Goal: Task Accomplishment & Management: Use online tool/utility

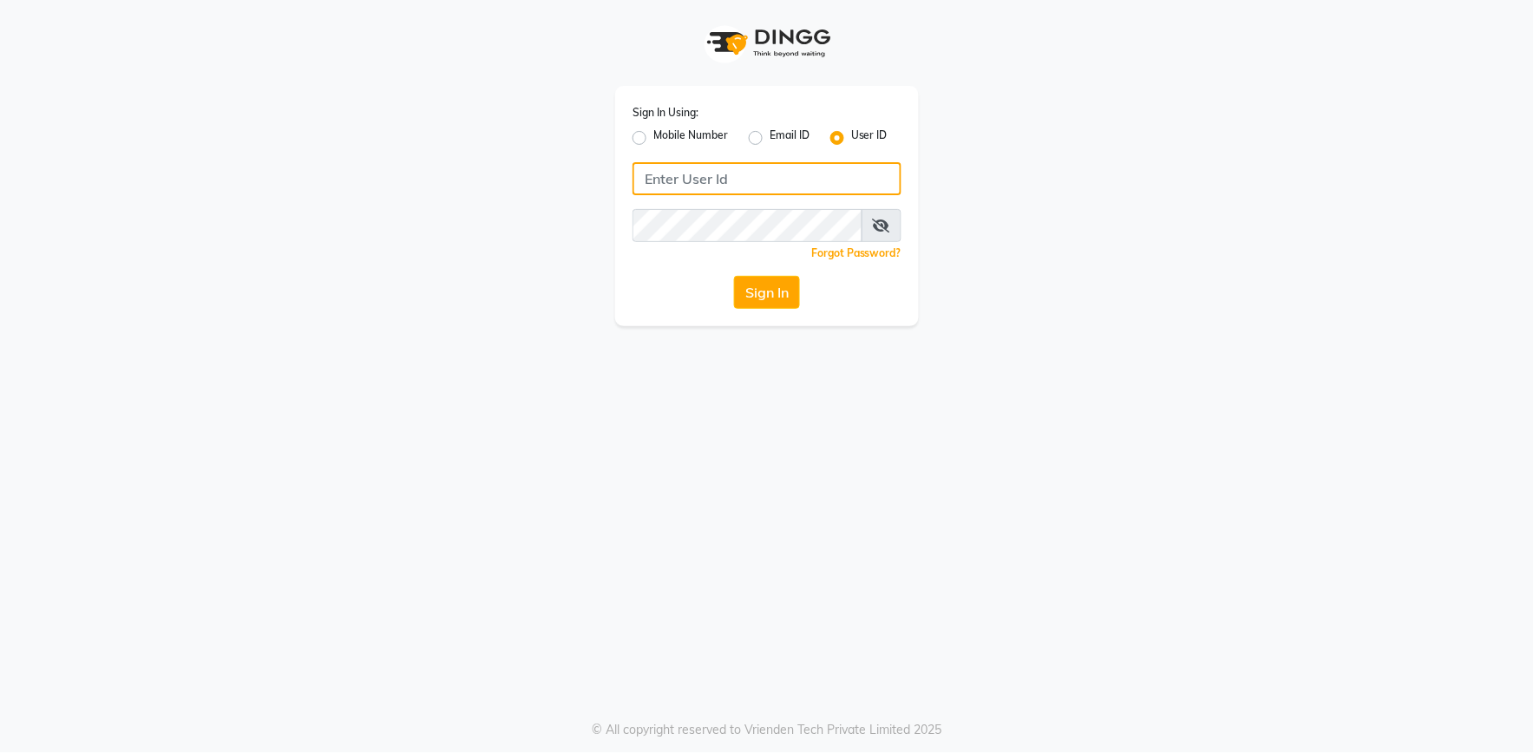
type input "e2555-01"
click at [752, 296] on button "Sign In" at bounding box center [767, 292] width 66 height 33
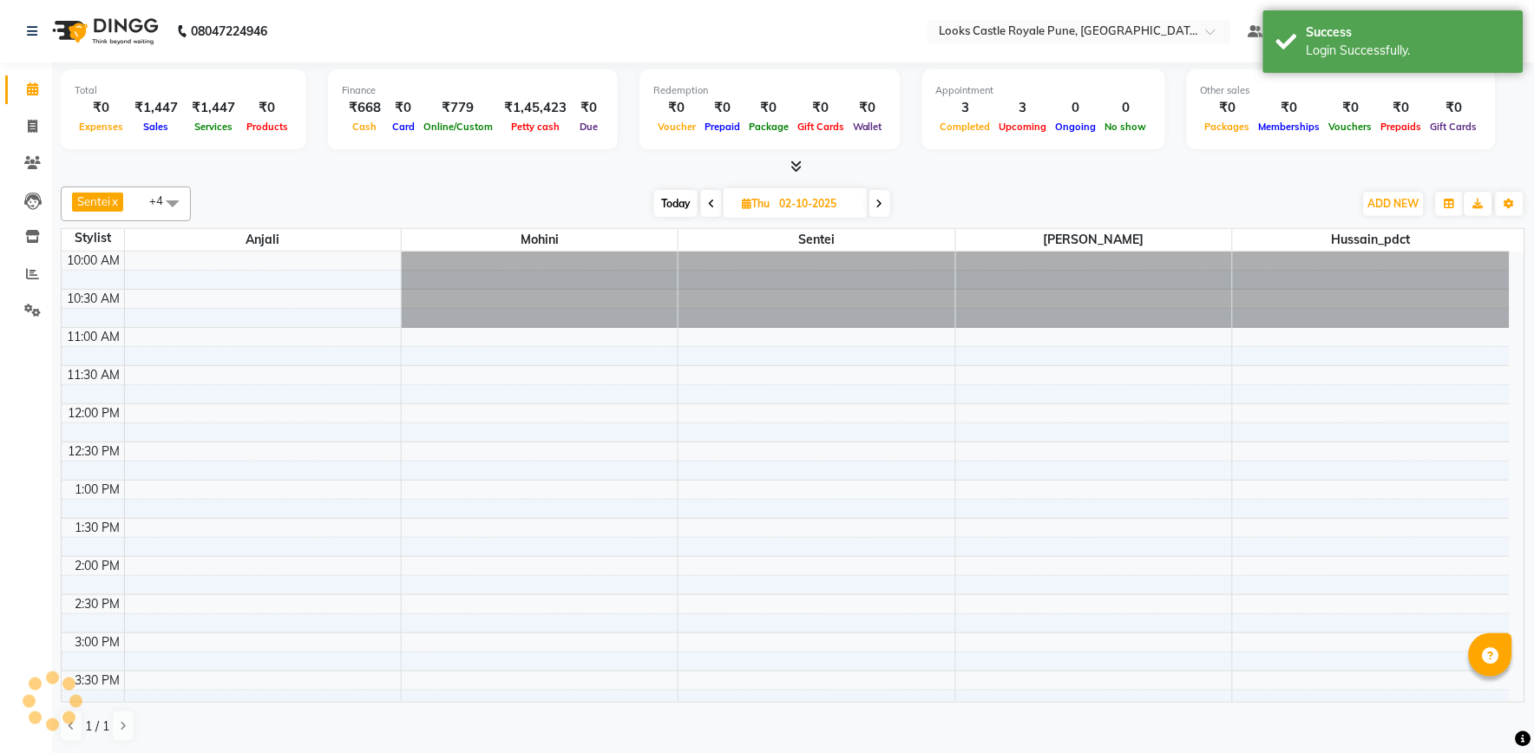
select select "en"
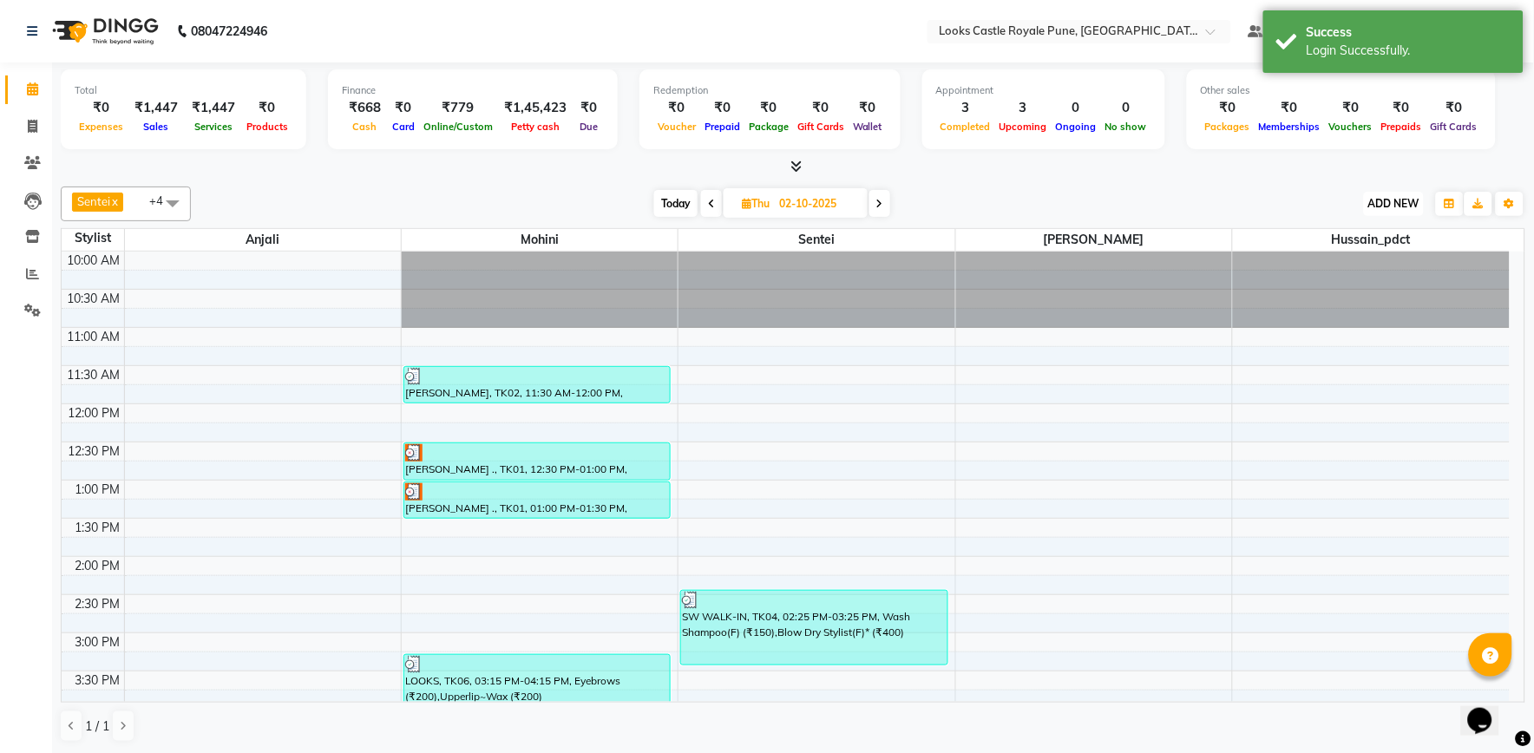
click at [1402, 200] on span "ADD NEW" at bounding box center [1394, 203] width 51 height 13
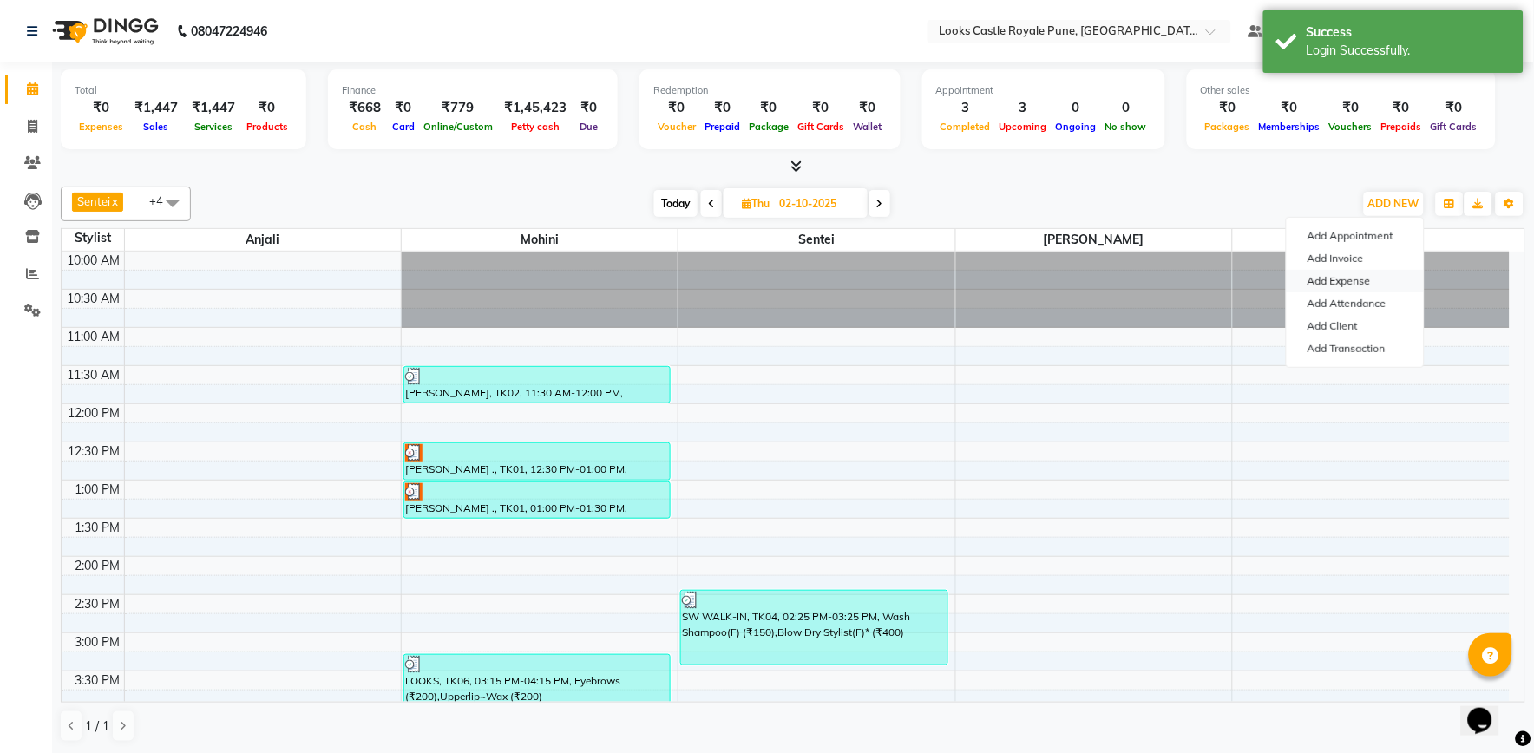
click at [1352, 284] on link "Add Expense" at bounding box center [1355, 281] width 137 height 23
select select "1"
select select "4878"
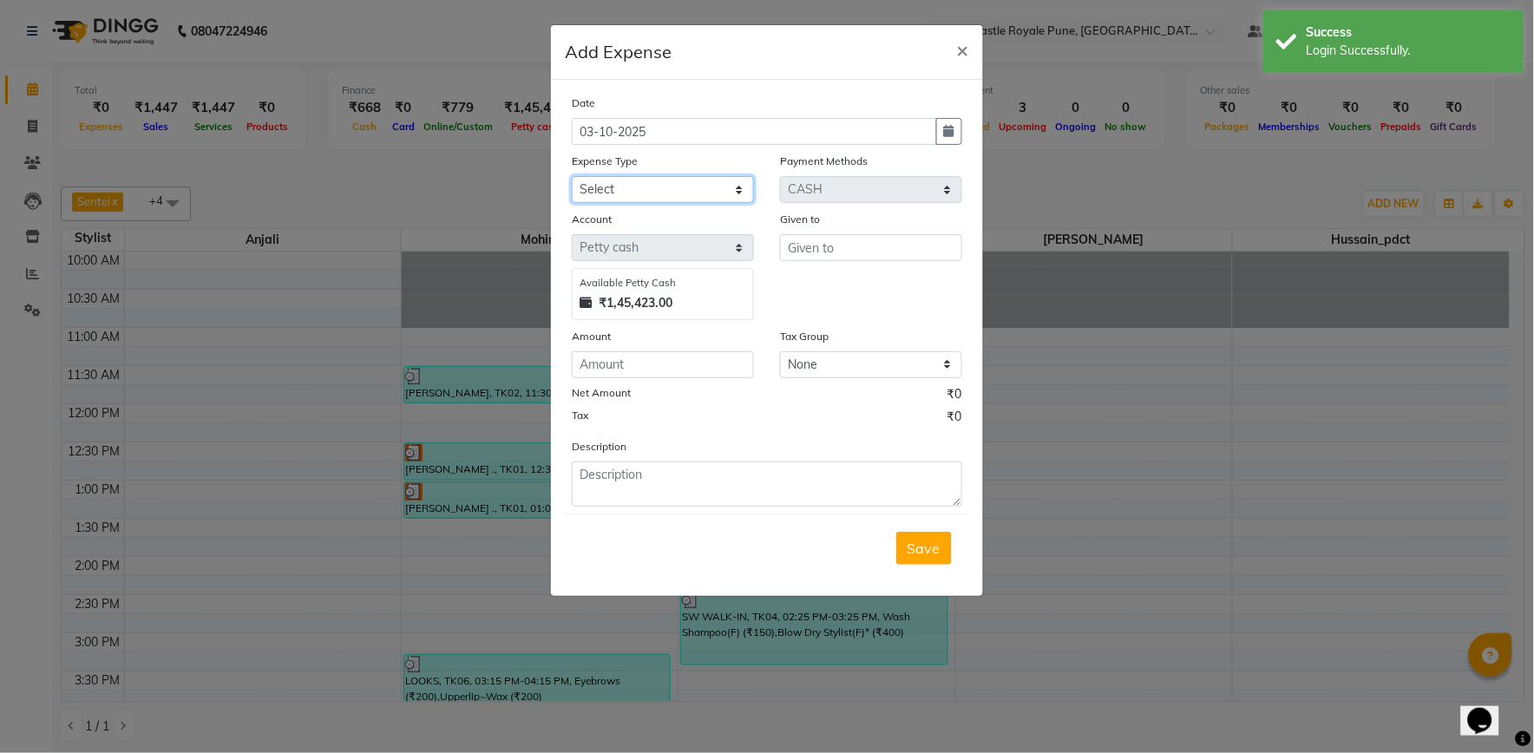
click at [647, 193] on select "Select Accommodation Aesthetics Bank Deposit BLINKIT Cash Handover Client Refun…" at bounding box center [663, 189] width 182 height 27
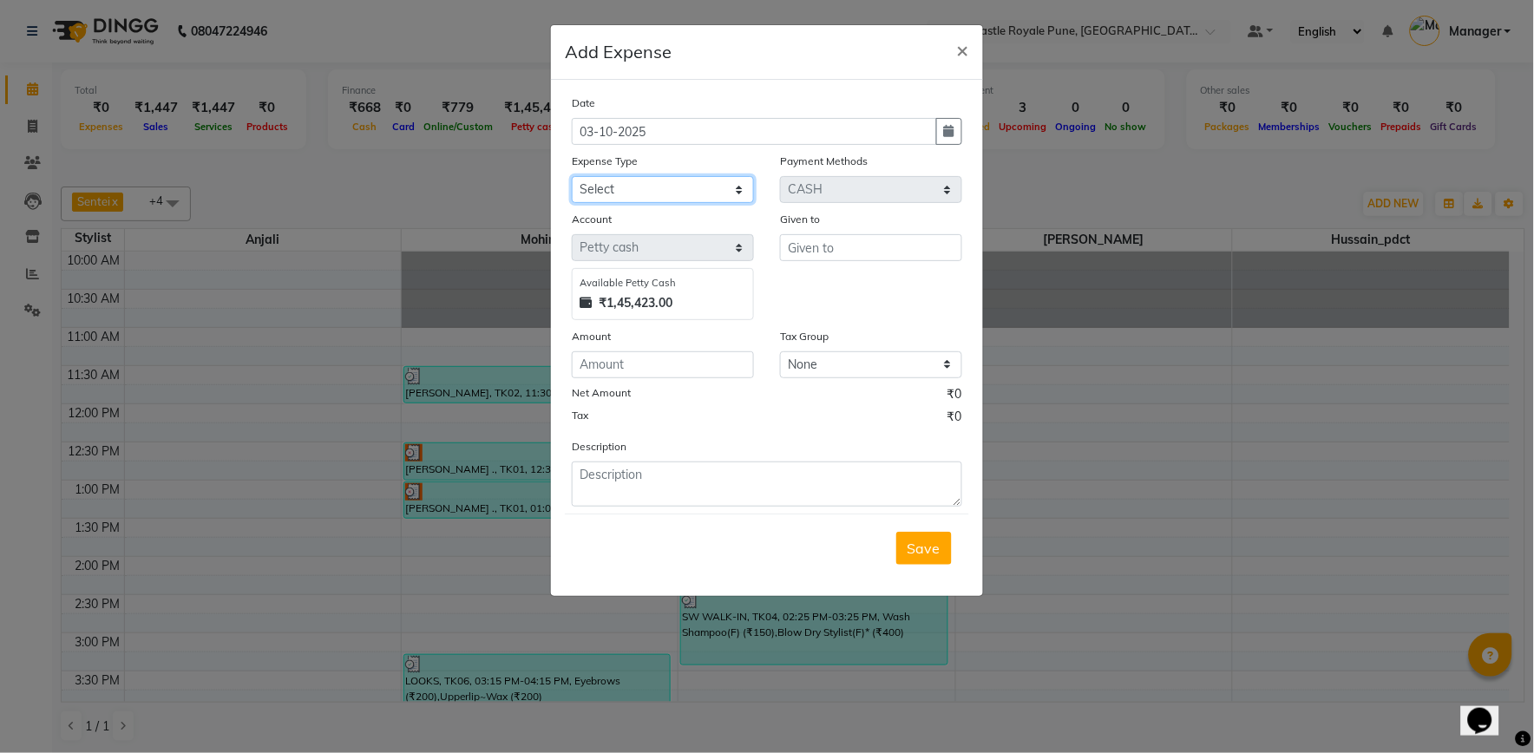
select select "5134"
click at [572, 176] on select "Select Accommodation Aesthetics Bank Deposit BLINKIT Cash Handover Client Refun…" at bounding box center [663, 189] width 182 height 27
click at [631, 363] on input "number" at bounding box center [663, 364] width 182 height 27
type input "300"
click at [811, 253] on input "text" at bounding box center [871, 247] width 182 height 27
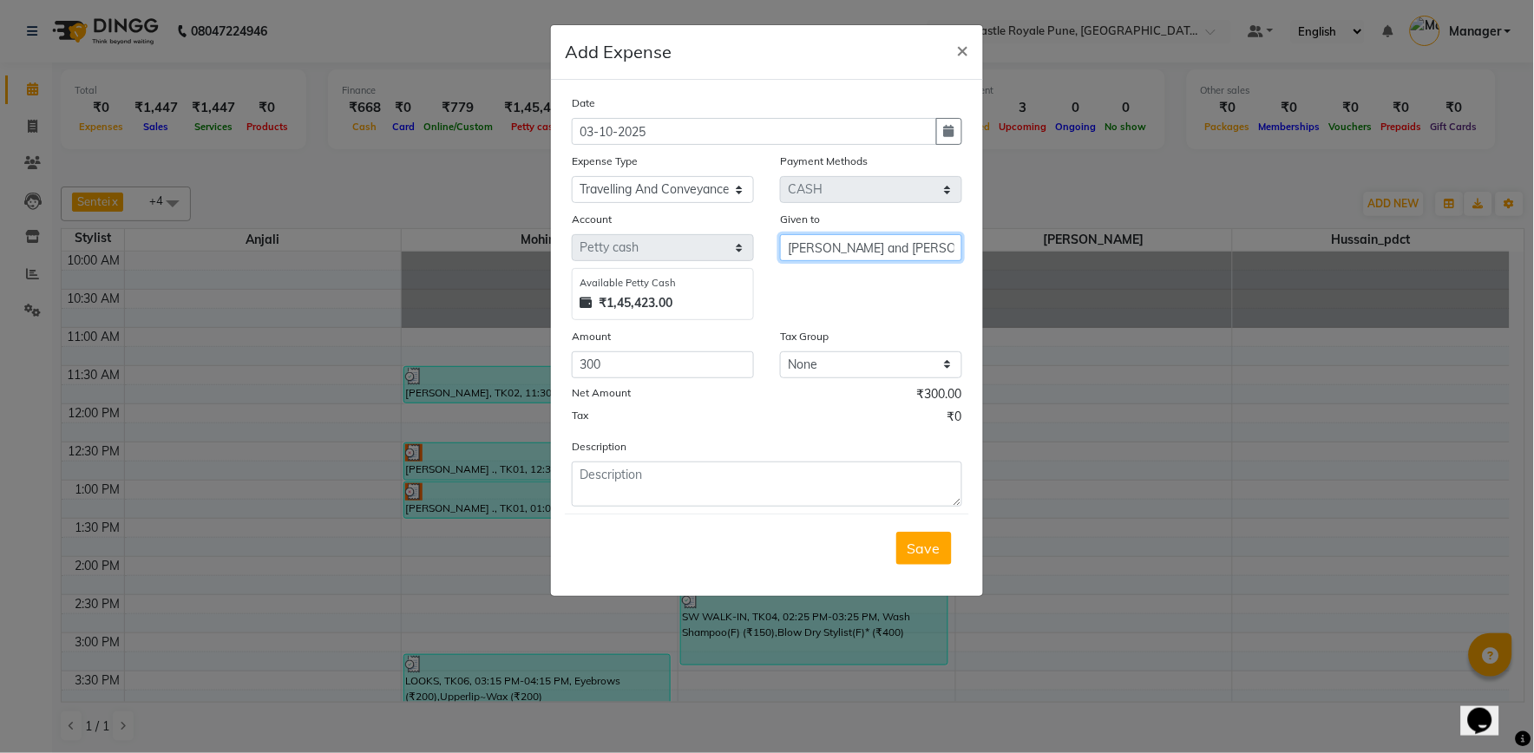
type input "[PERSON_NAME] and [PERSON_NAME]"
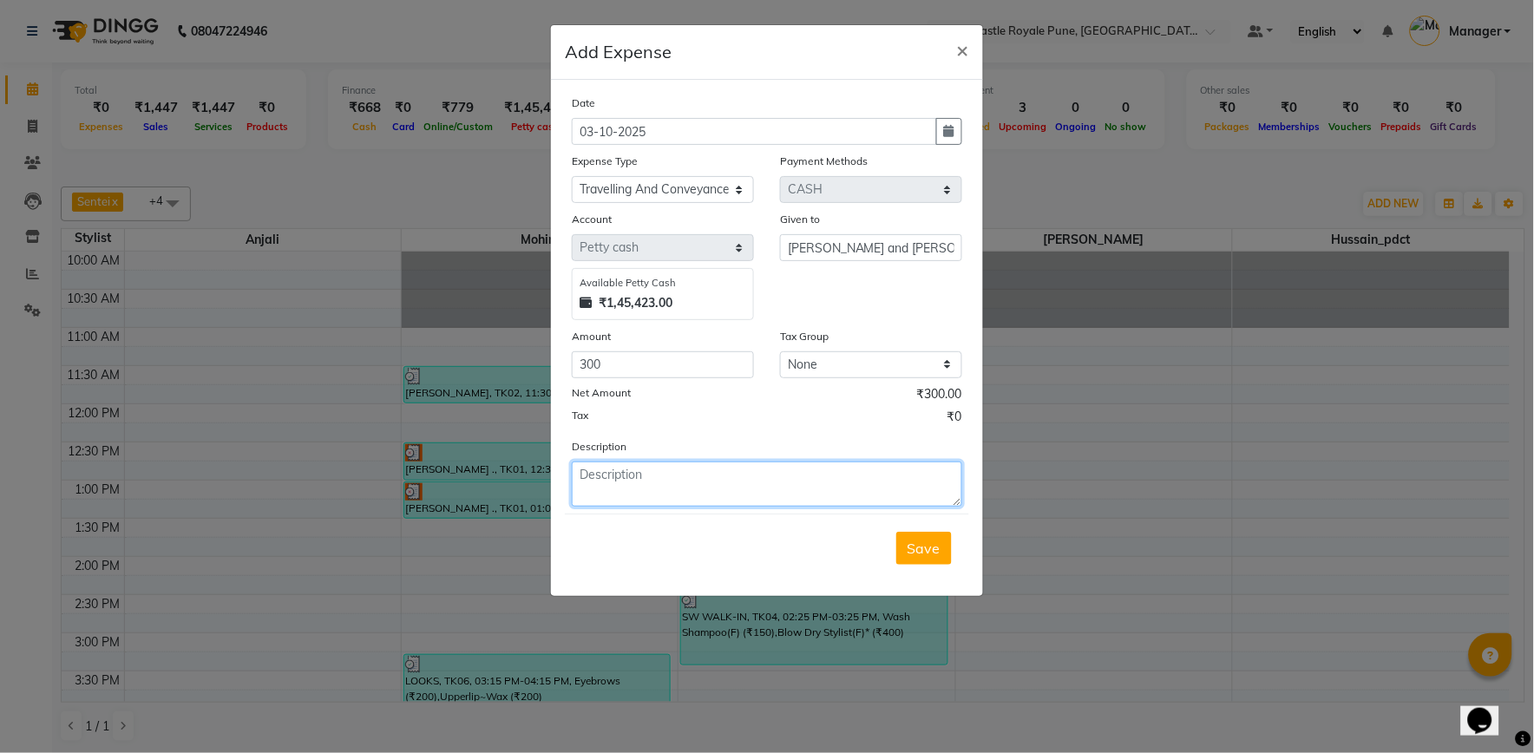
click at [636, 482] on textarea at bounding box center [767, 484] width 391 height 45
type textarea "CR to [PERSON_NAME] enterprises [PERSON_NAME] (uber)"
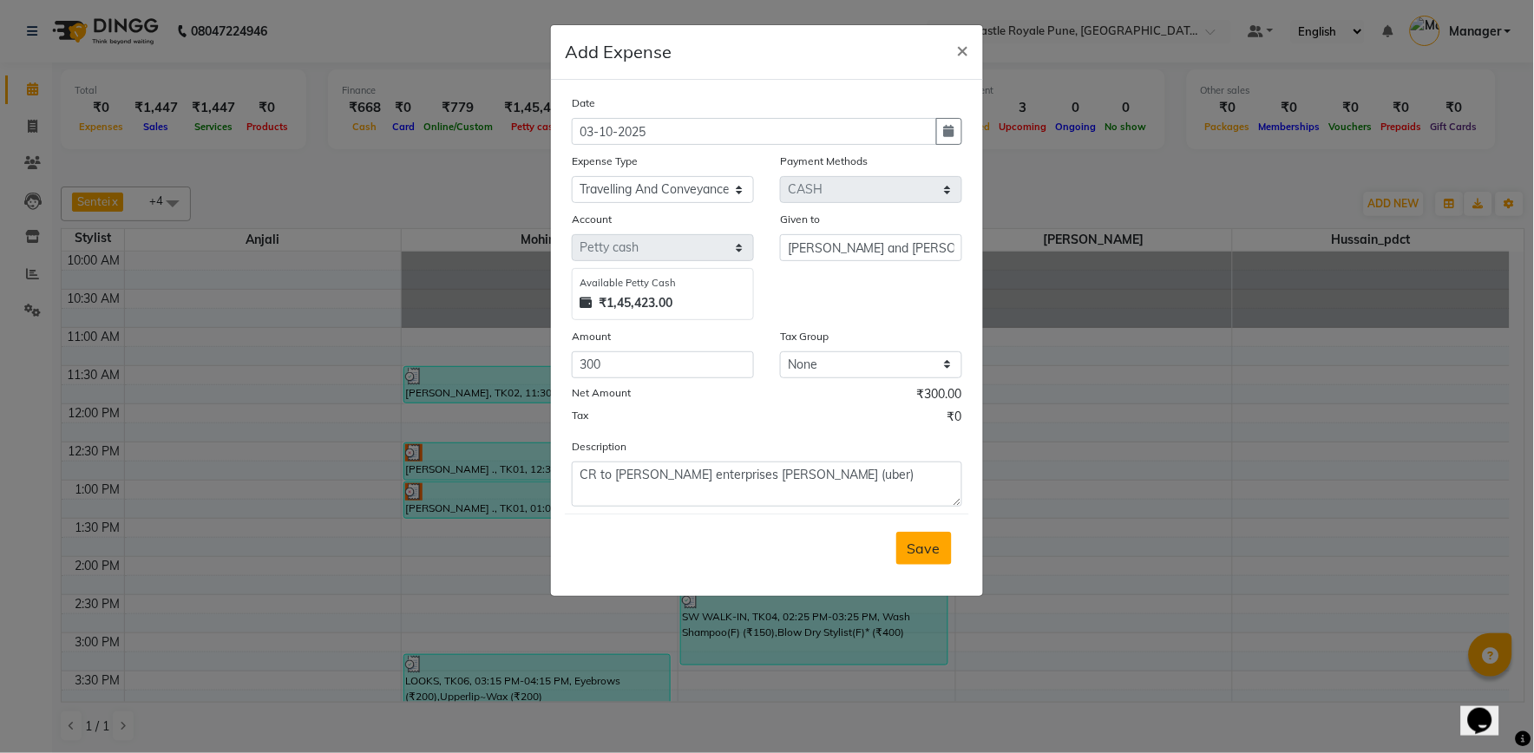
click at [924, 544] on span "Save" at bounding box center [924, 548] width 33 height 17
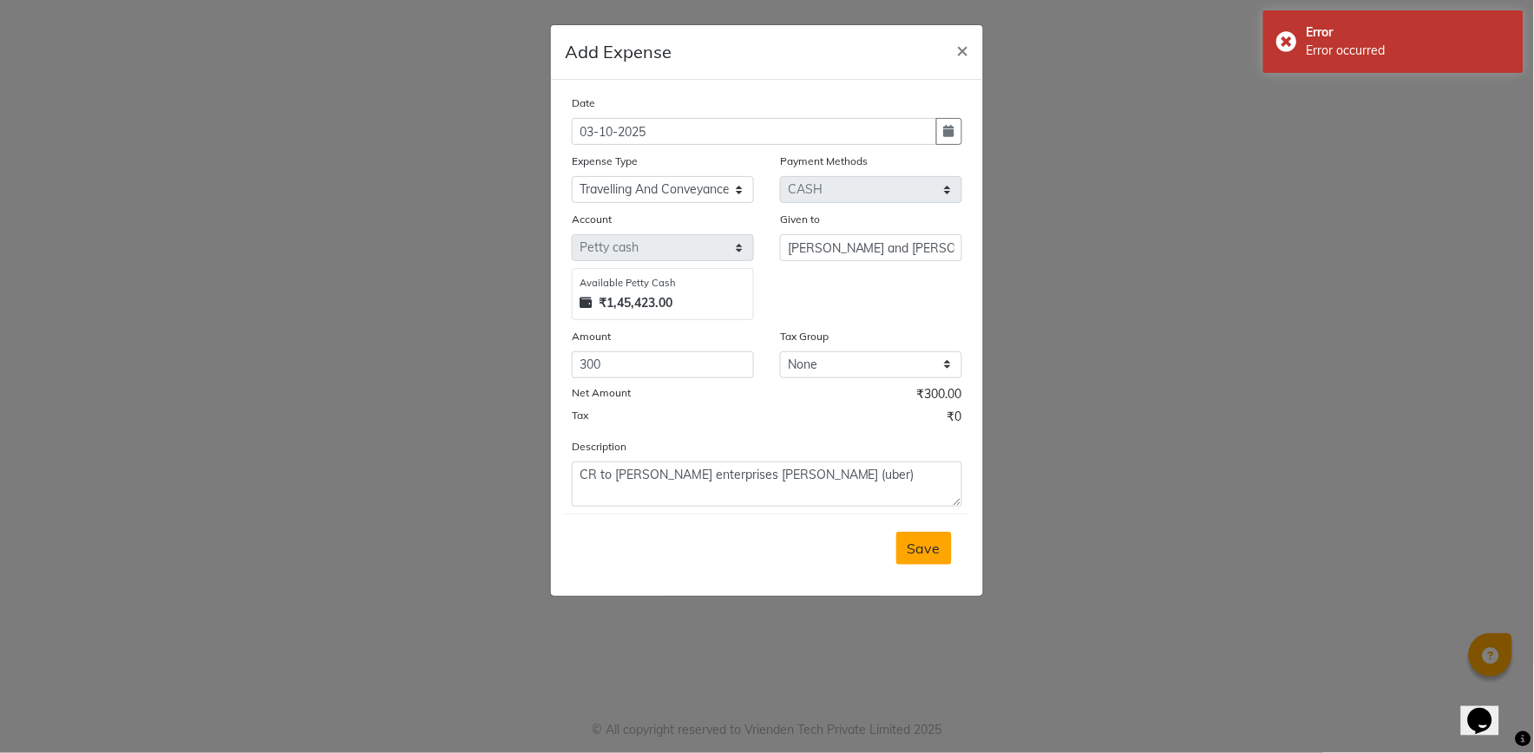
type input "e2555-01"
click at [924, 544] on span "Save" at bounding box center [924, 548] width 33 height 17
click at [957, 47] on button "×" at bounding box center [963, 49] width 40 height 49
